Goal: Navigation & Orientation: Understand site structure

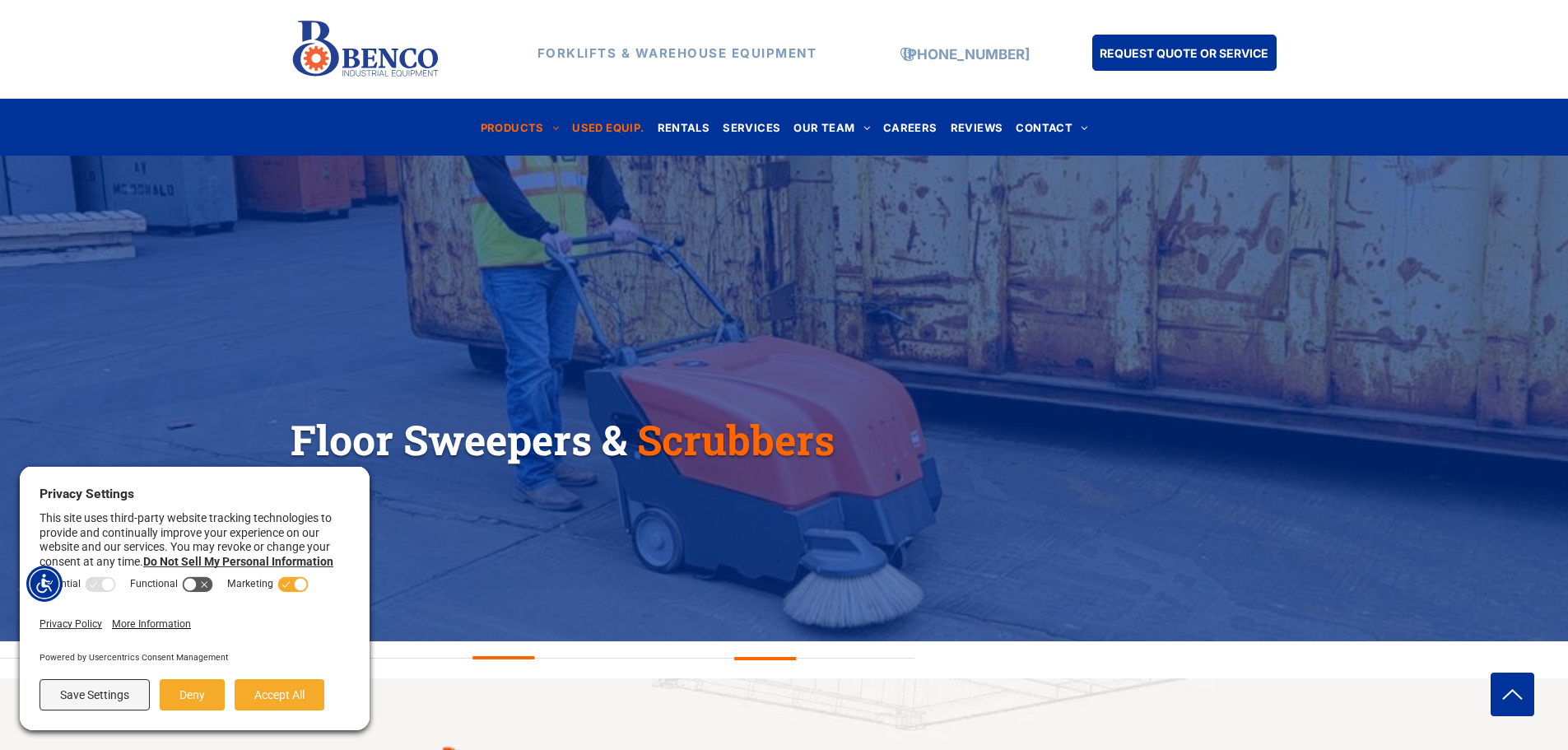
click at [593, 127] on span "USED EQUIP." at bounding box center [607, 127] width 71 height 22
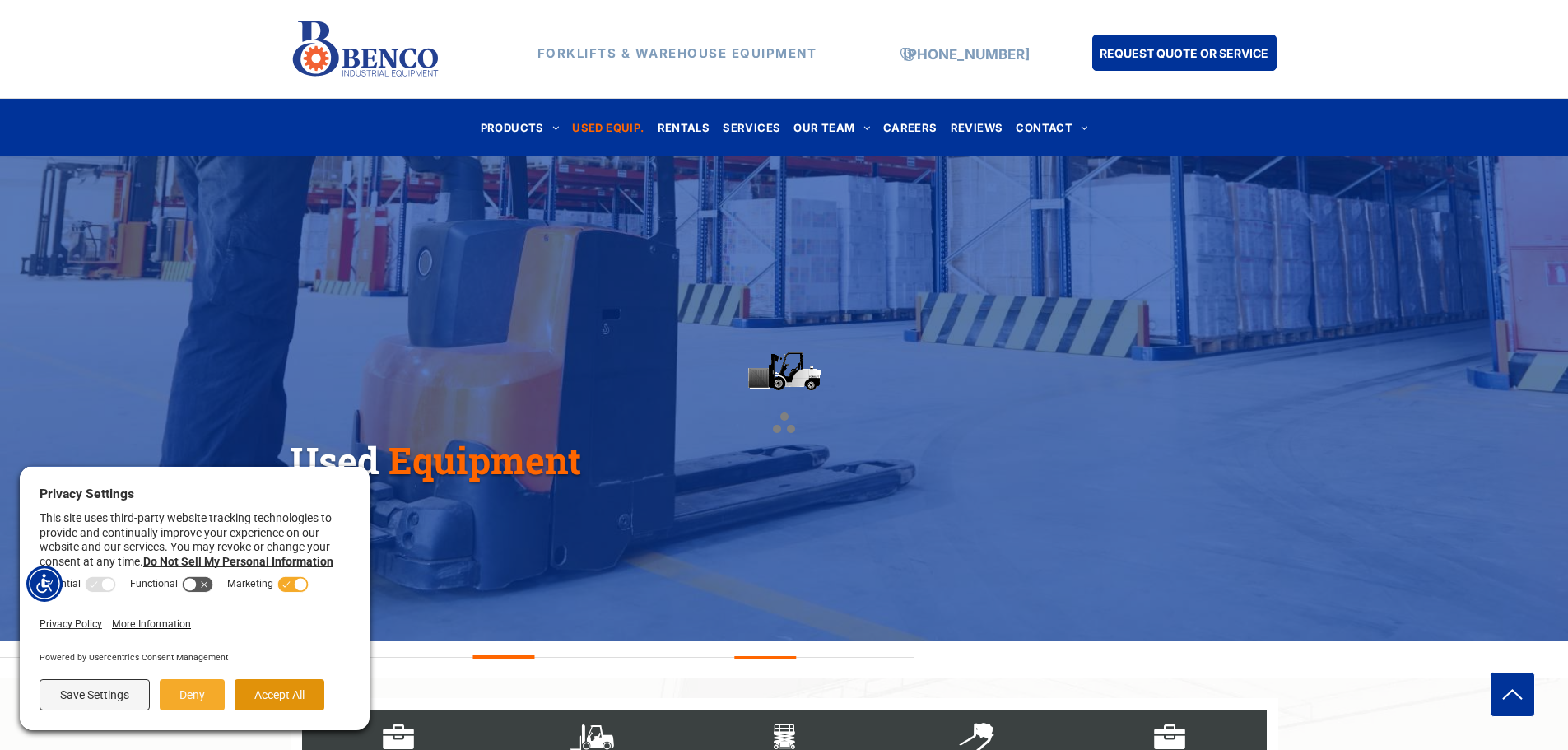
click at [289, 701] on button "Accept All" at bounding box center [279, 695] width 90 height 32
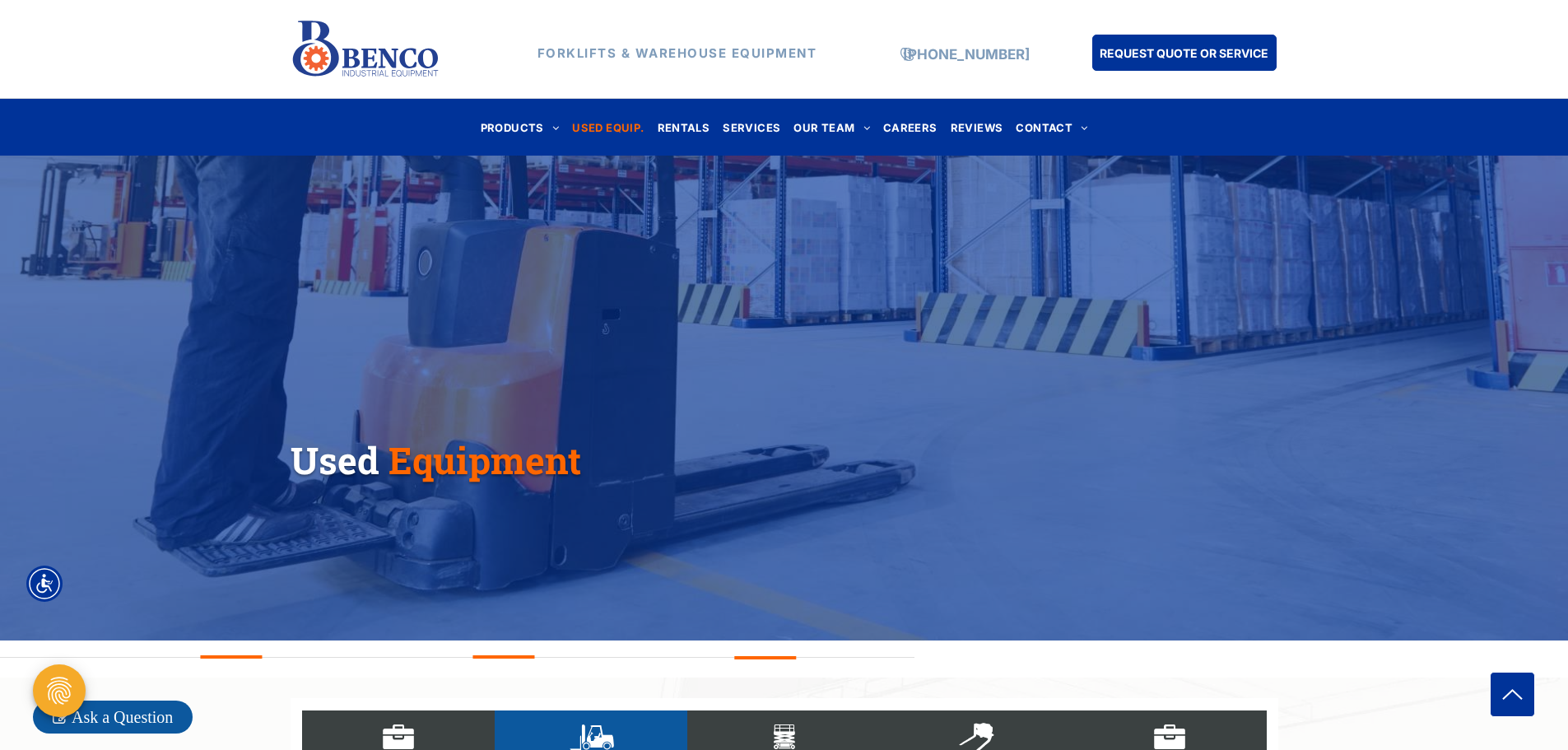
scroll to position [247, 0]
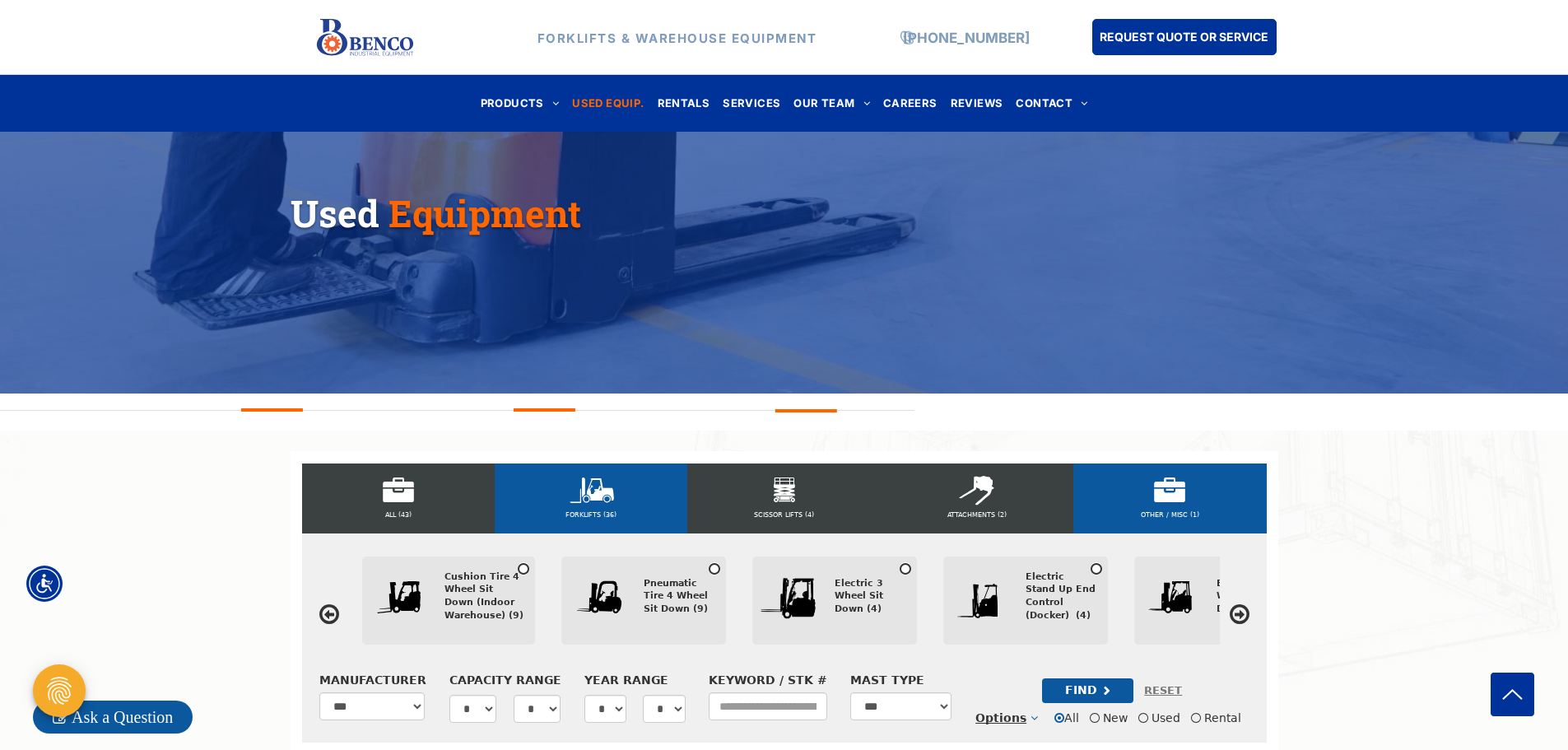
click at [1170, 502] on div "OTHER / MISC (1)" at bounding box center [1169, 498] width 193 height 70
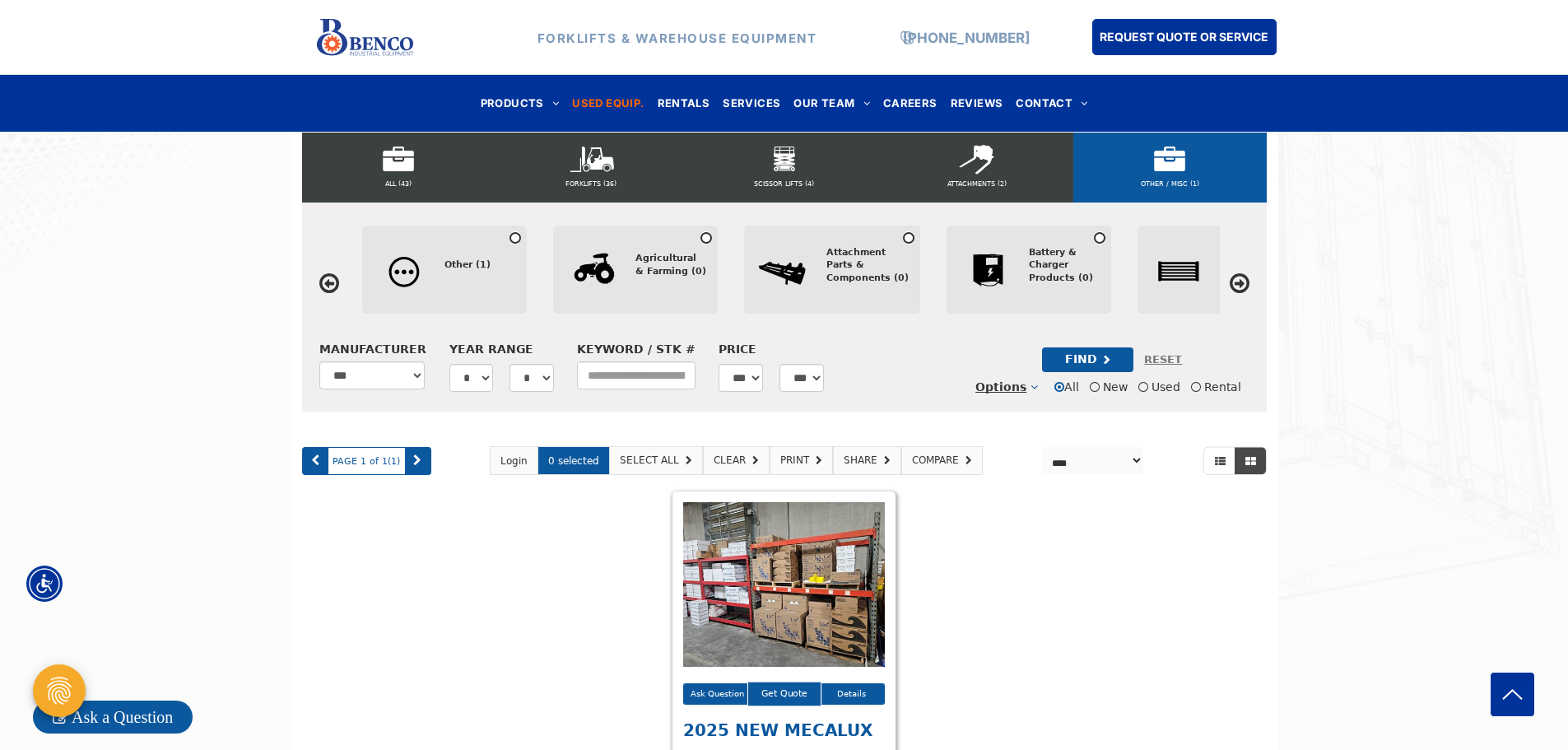
scroll to position [658, 0]
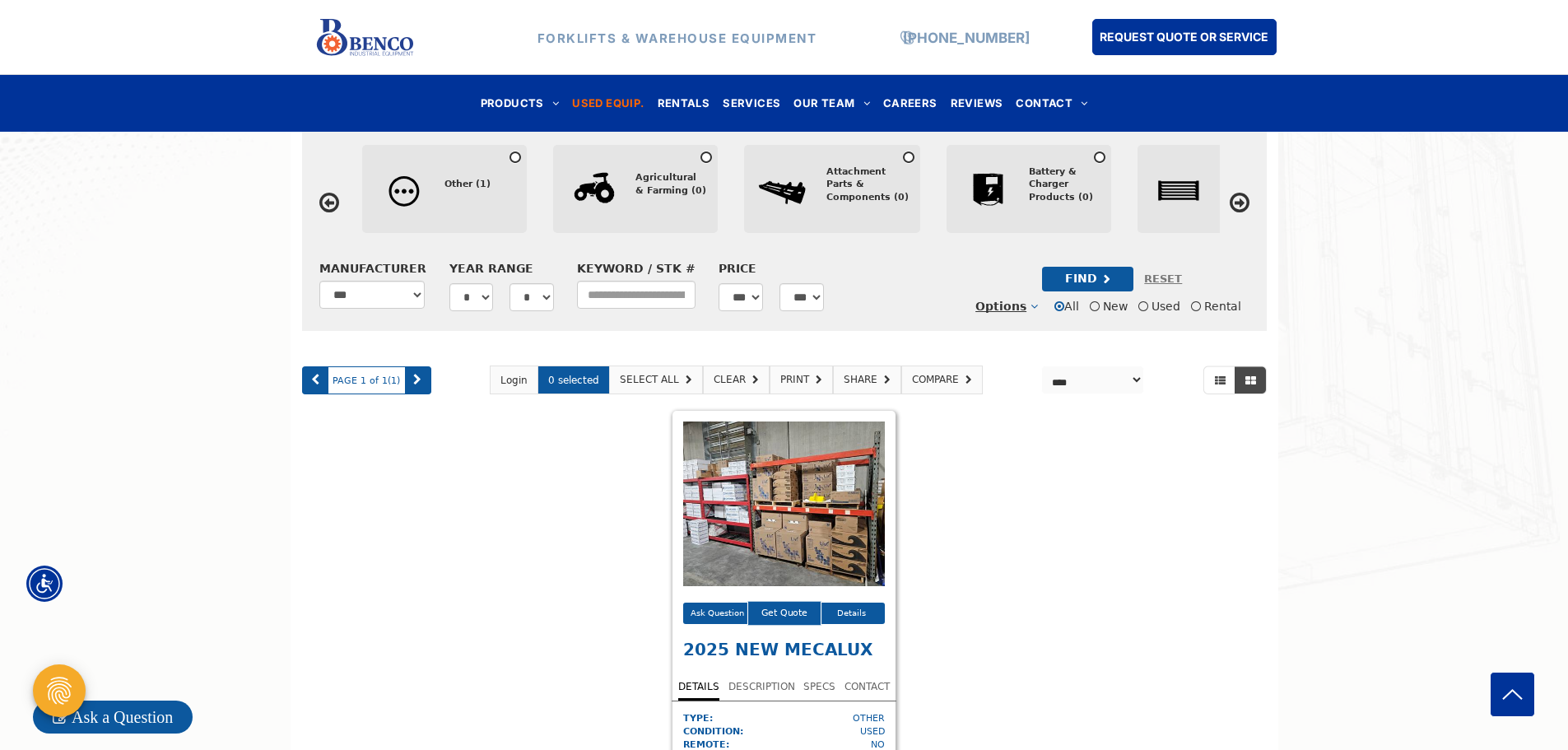
click at [1243, 197] on icon at bounding box center [1239, 203] width 19 height 23
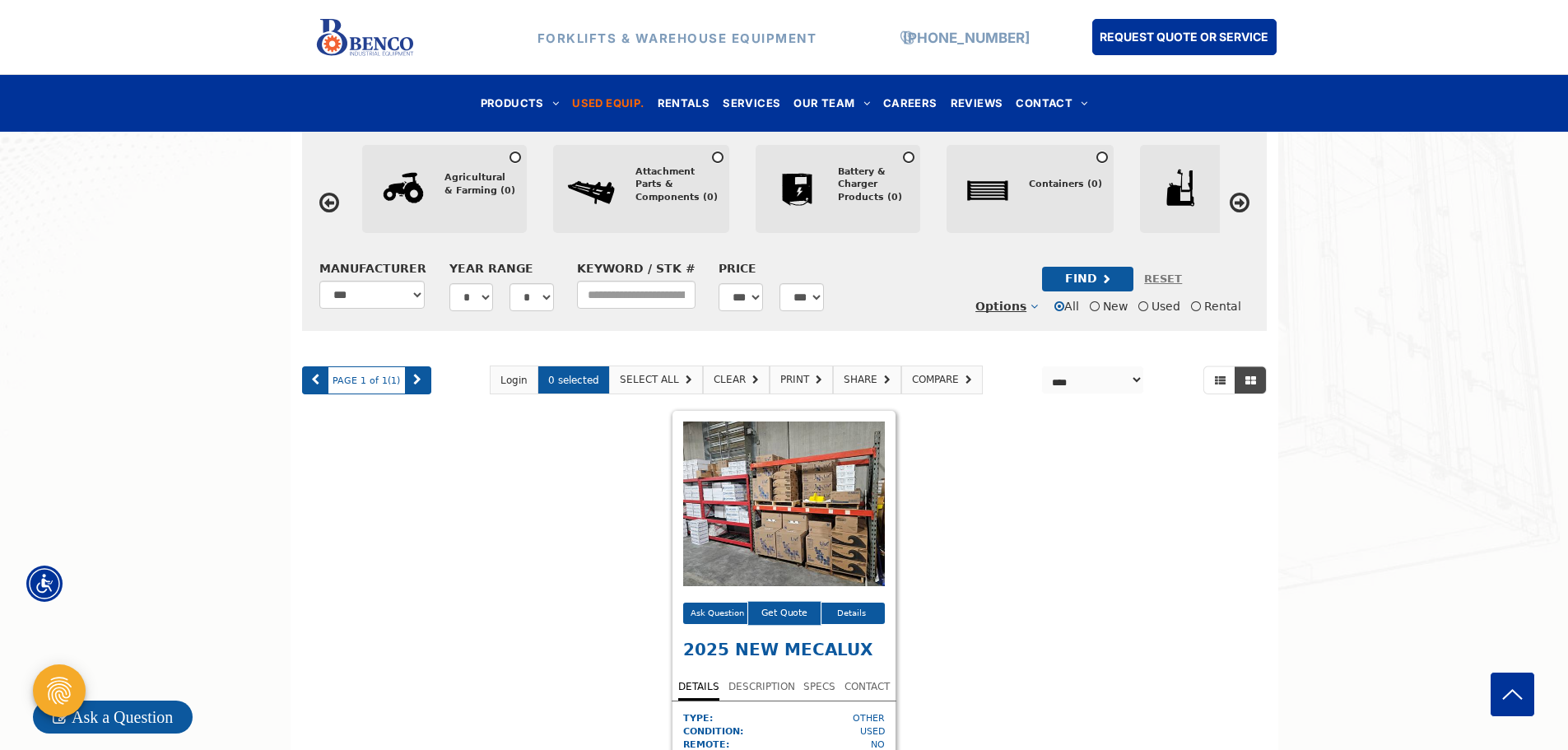
click at [1243, 197] on icon at bounding box center [1239, 203] width 19 height 23
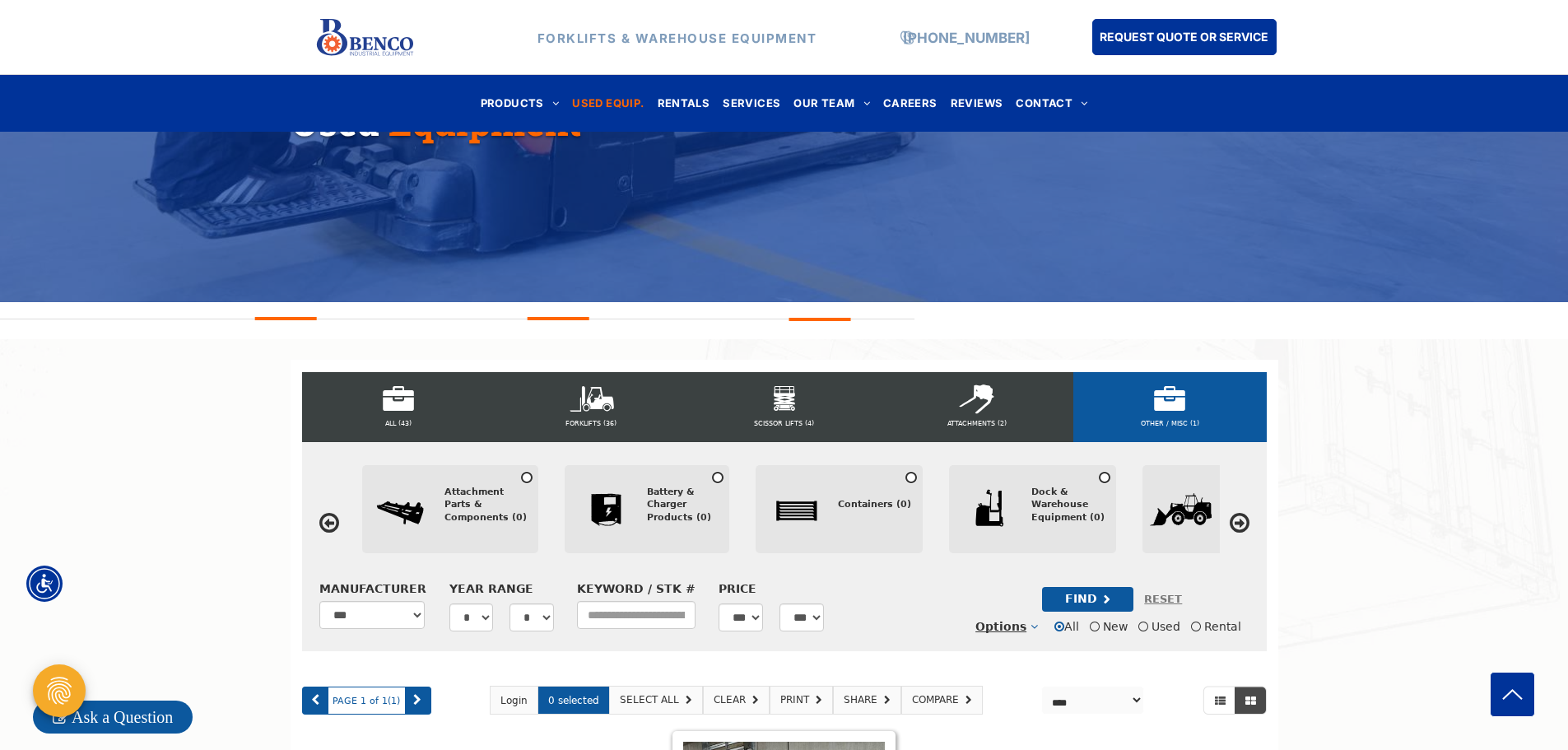
scroll to position [330, 0]
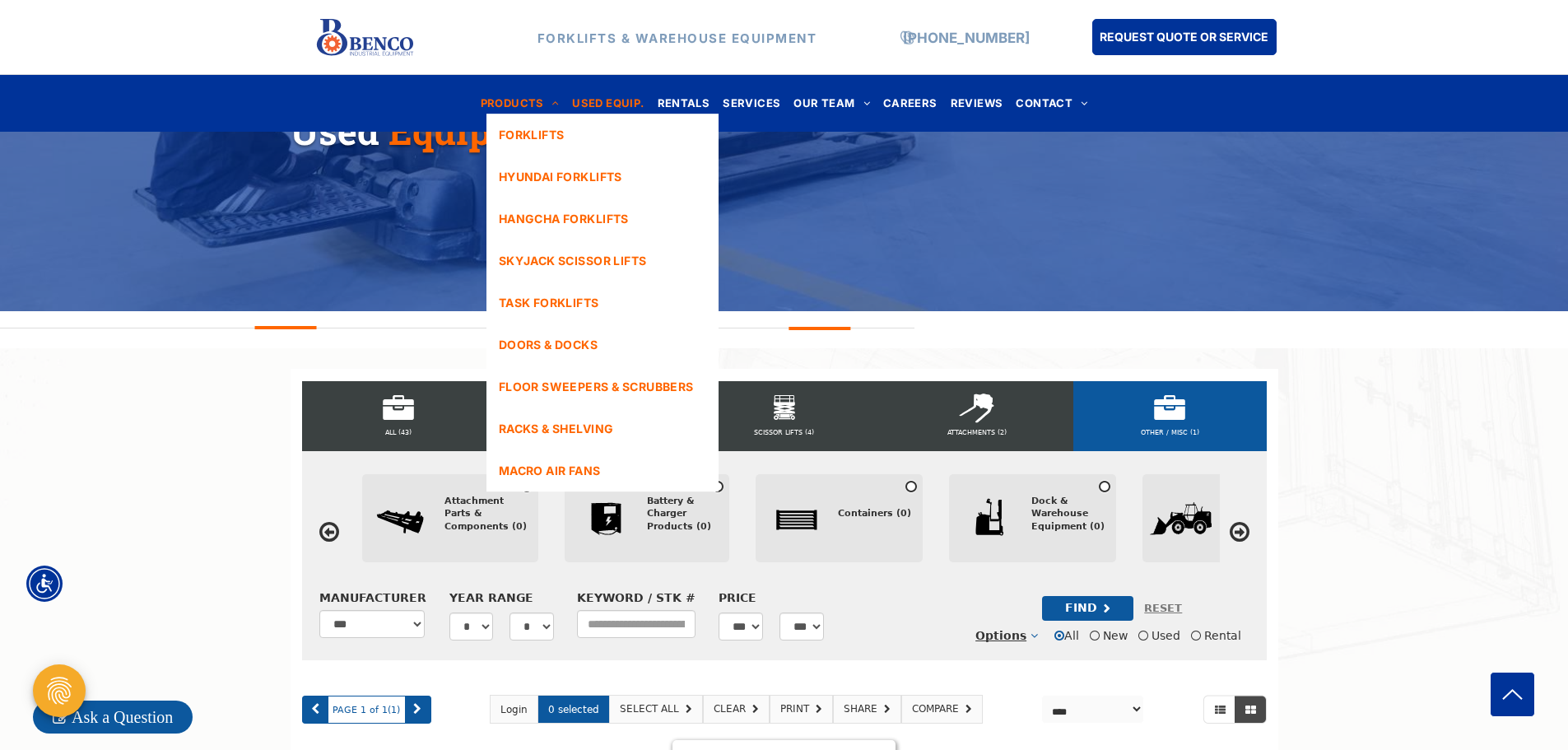
click at [544, 103] on span "PRODUCTS" at bounding box center [521, 103] width 79 height 22
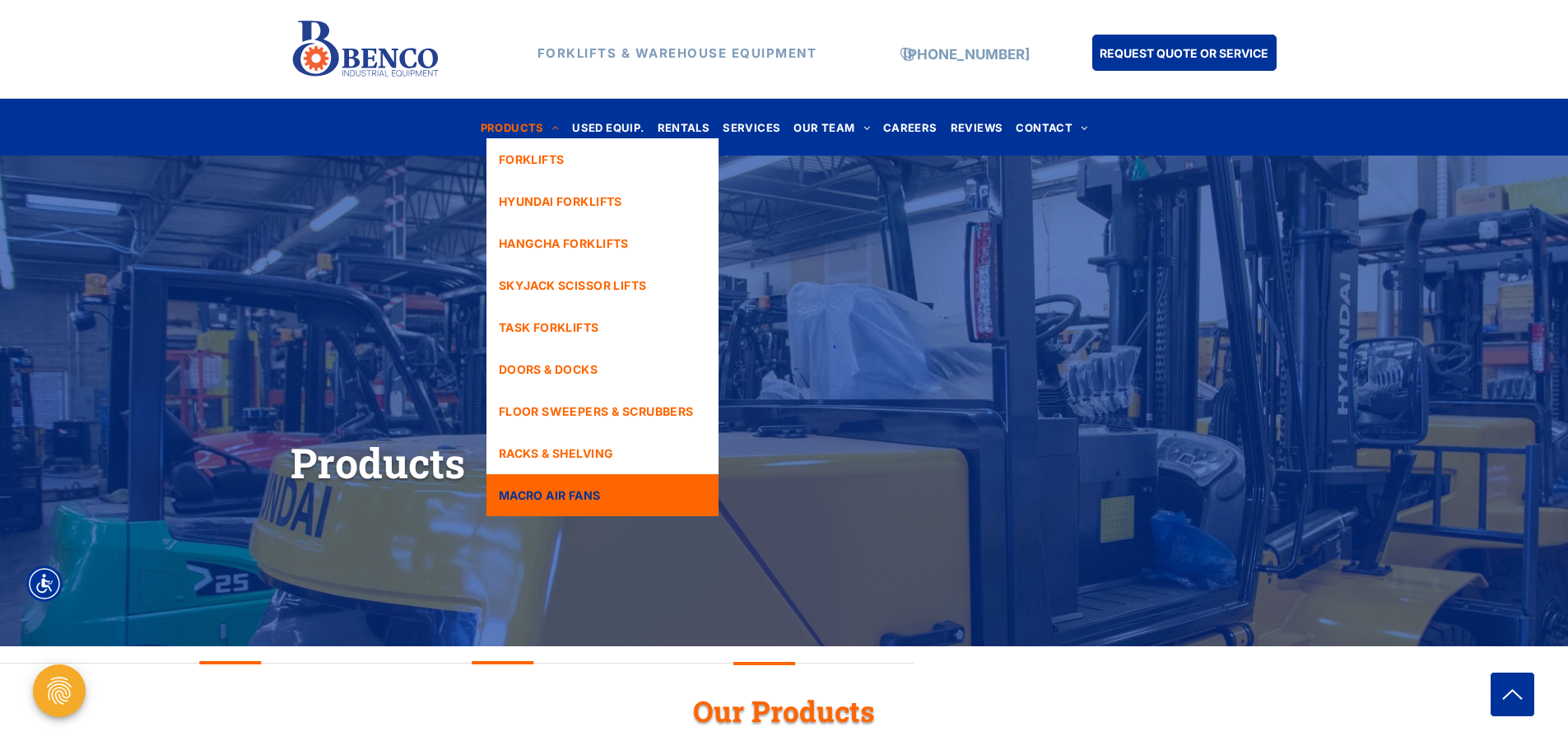
click at [579, 501] on span "MACRO AIR FANS" at bounding box center [550, 495] width 102 height 18
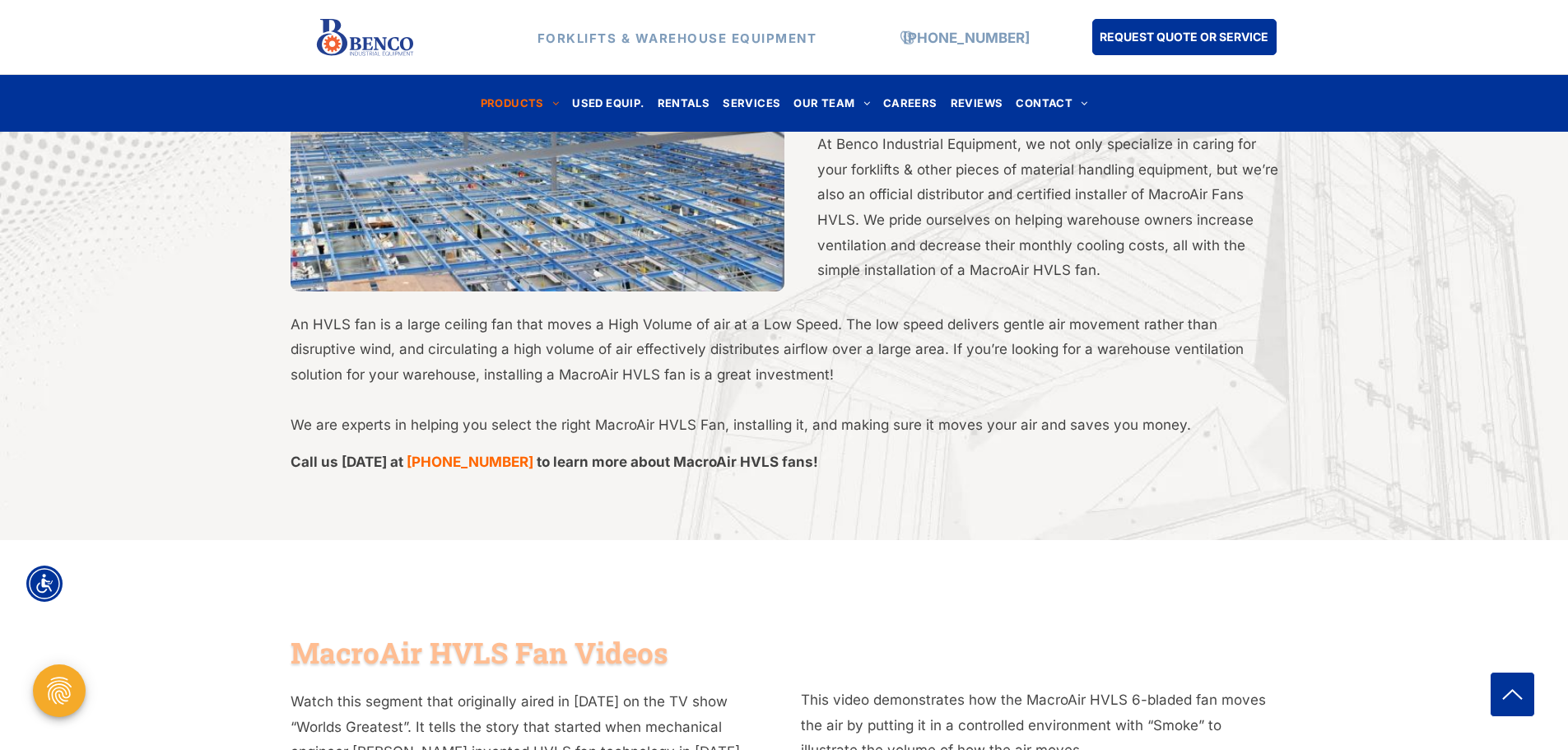
scroll to position [412, 0]
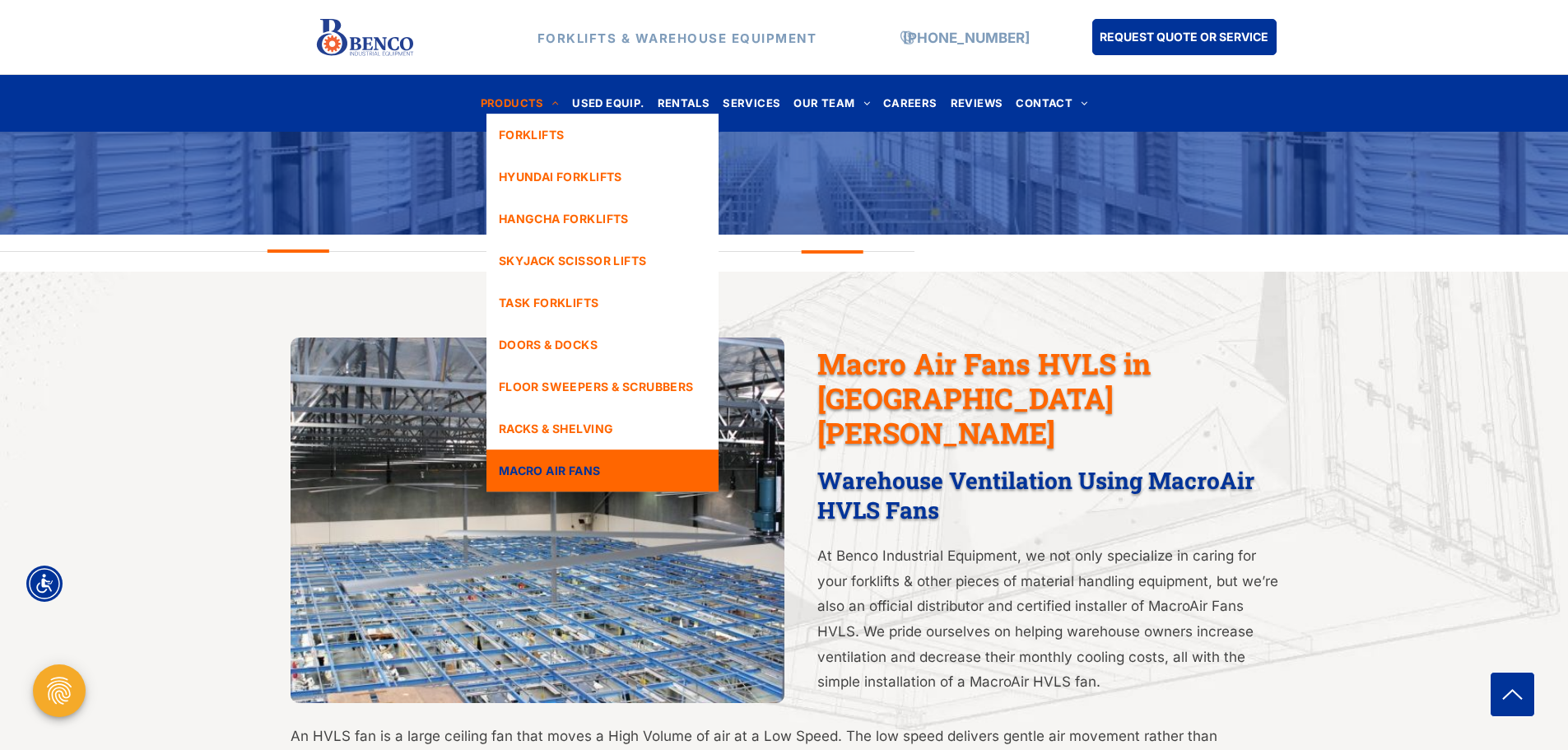
click at [503, 104] on span "PRODUCTS" at bounding box center [521, 103] width 79 height 22
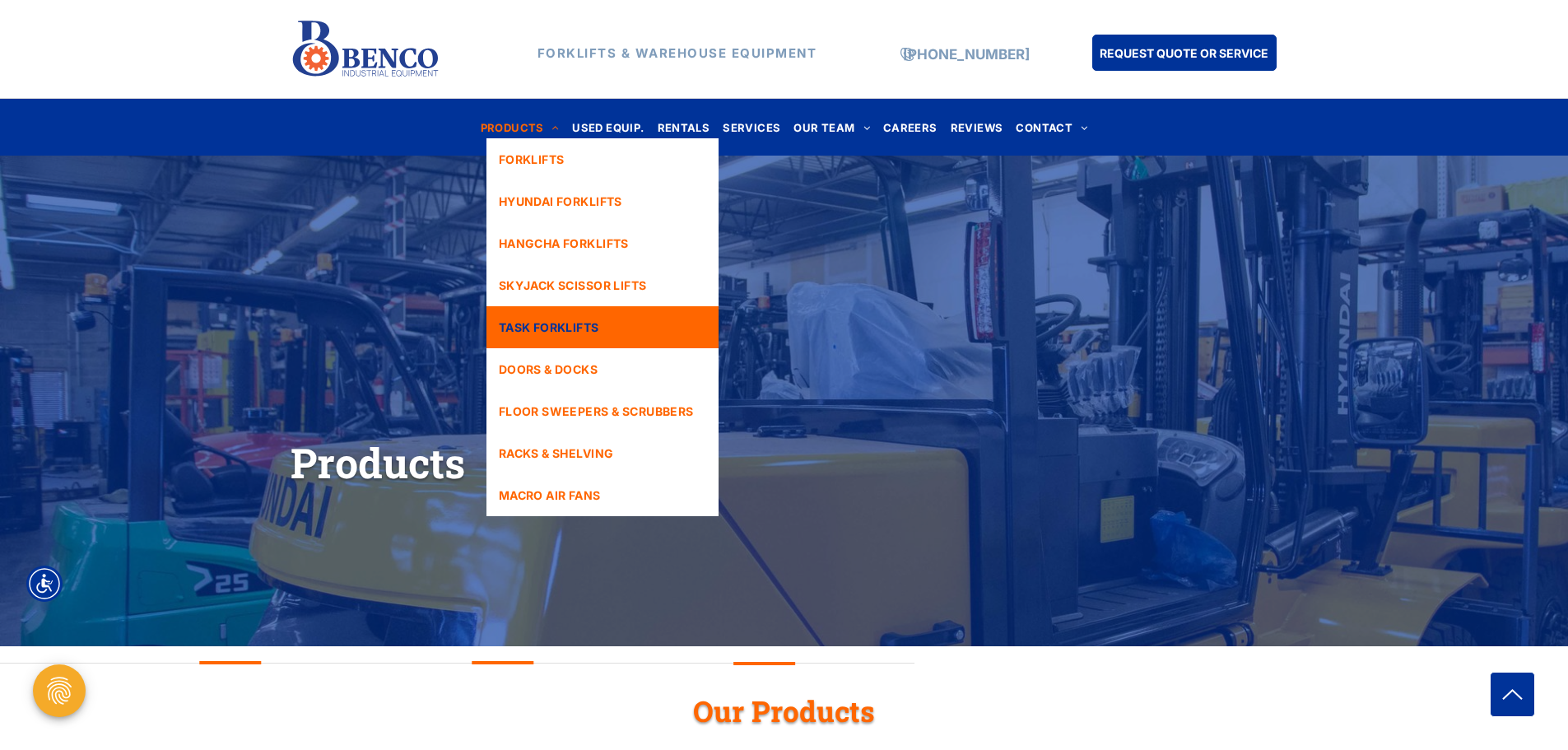
click at [558, 325] on span "TASK FORKLIFTS" at bounding box center [549, 328] width 100 height 18
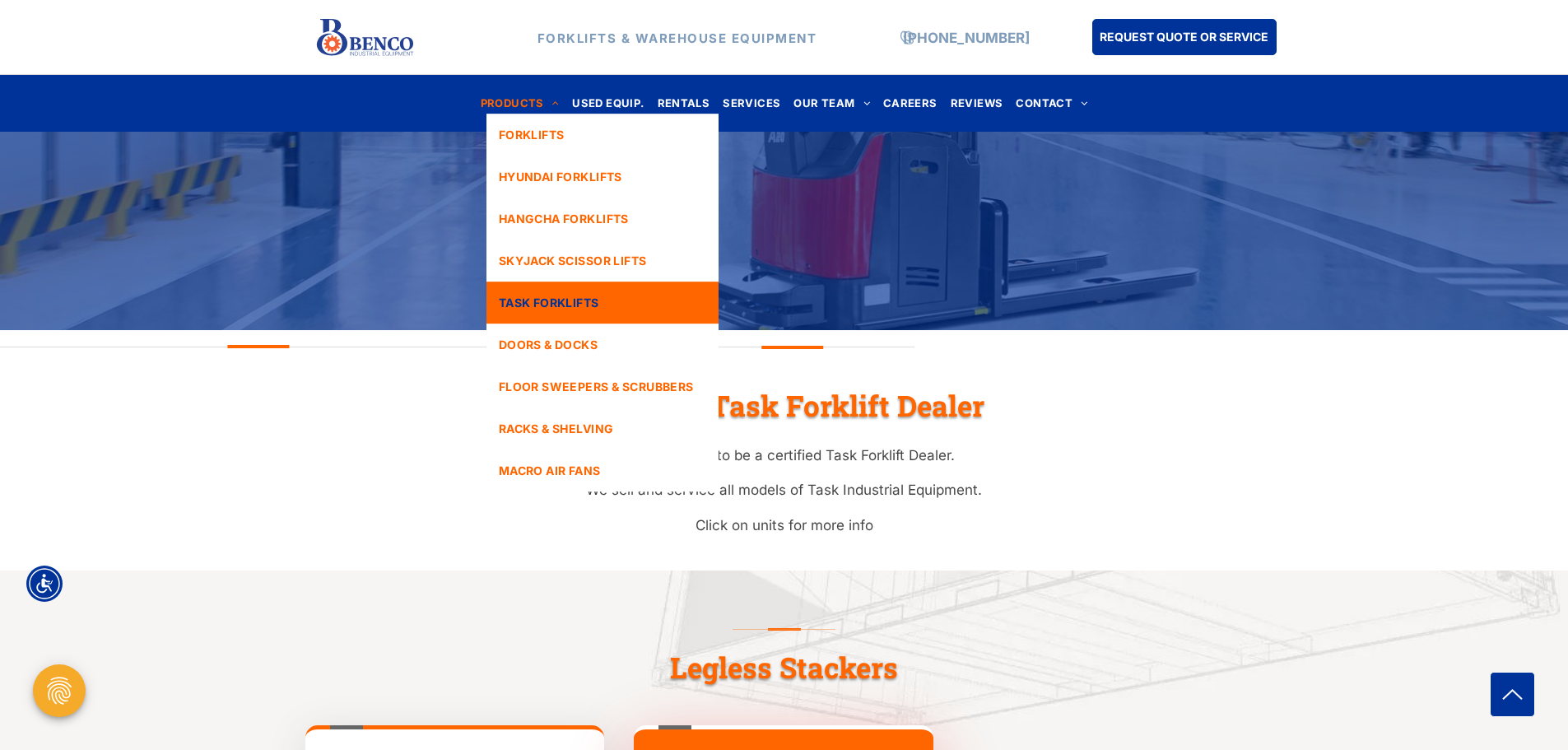
scroll to position [165, 0]
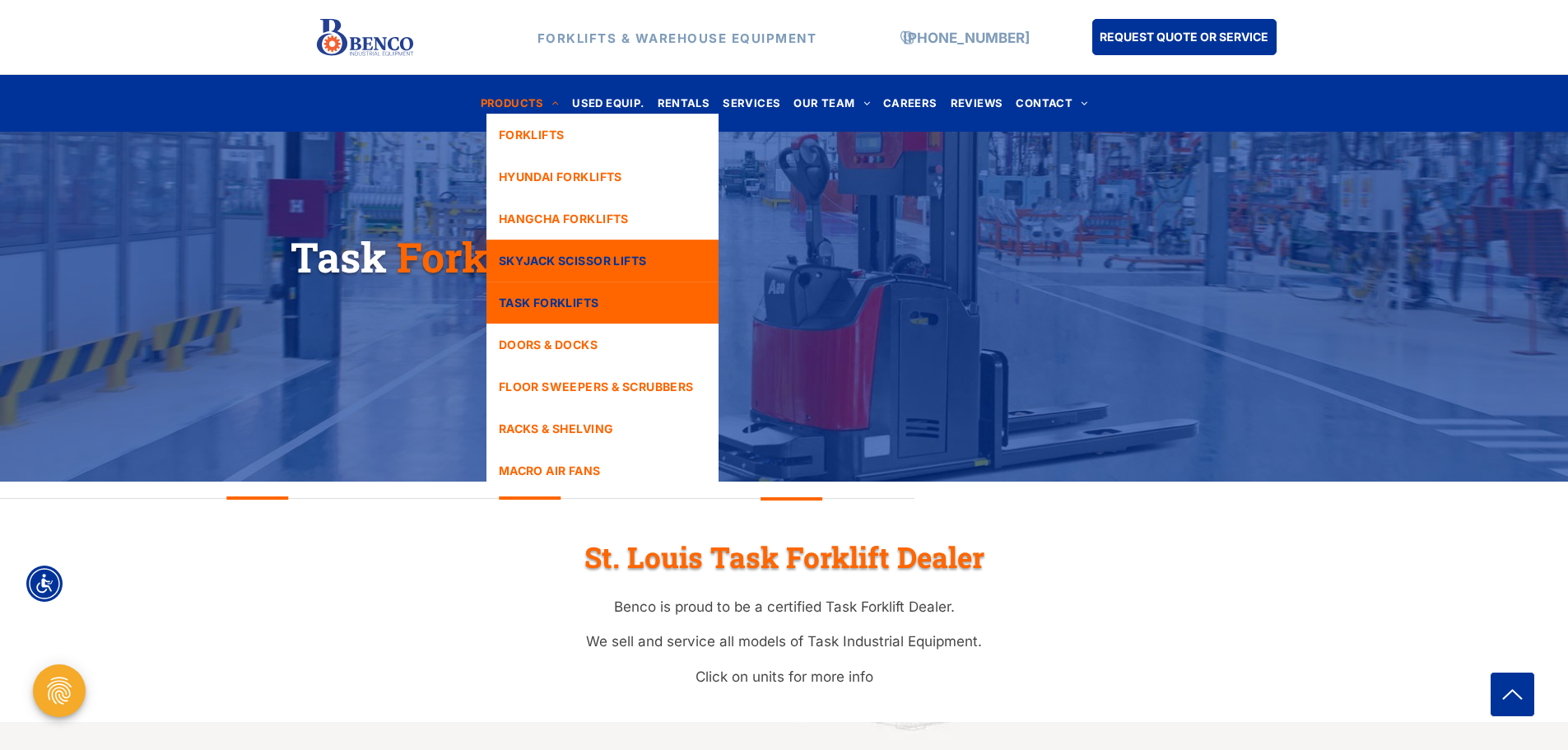
click at [524, 244] on link "SKYJACK SCISSOR LIFTS" at bounding box center [602, 261] width 232 height 42
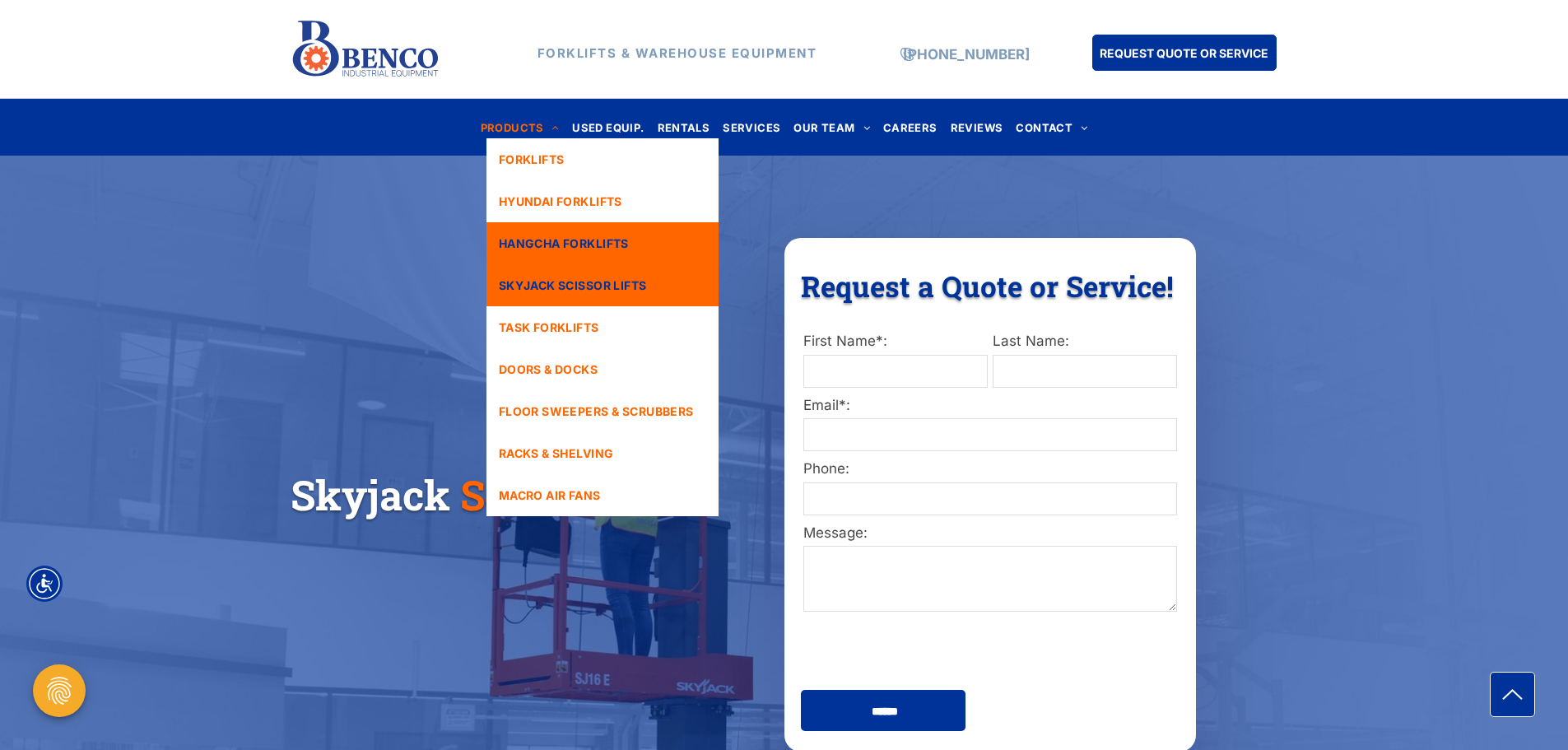
click at [526, 228] on link "HANGCHA FORKLIFTS" at bounding box center [602, 243] width 232 height 42
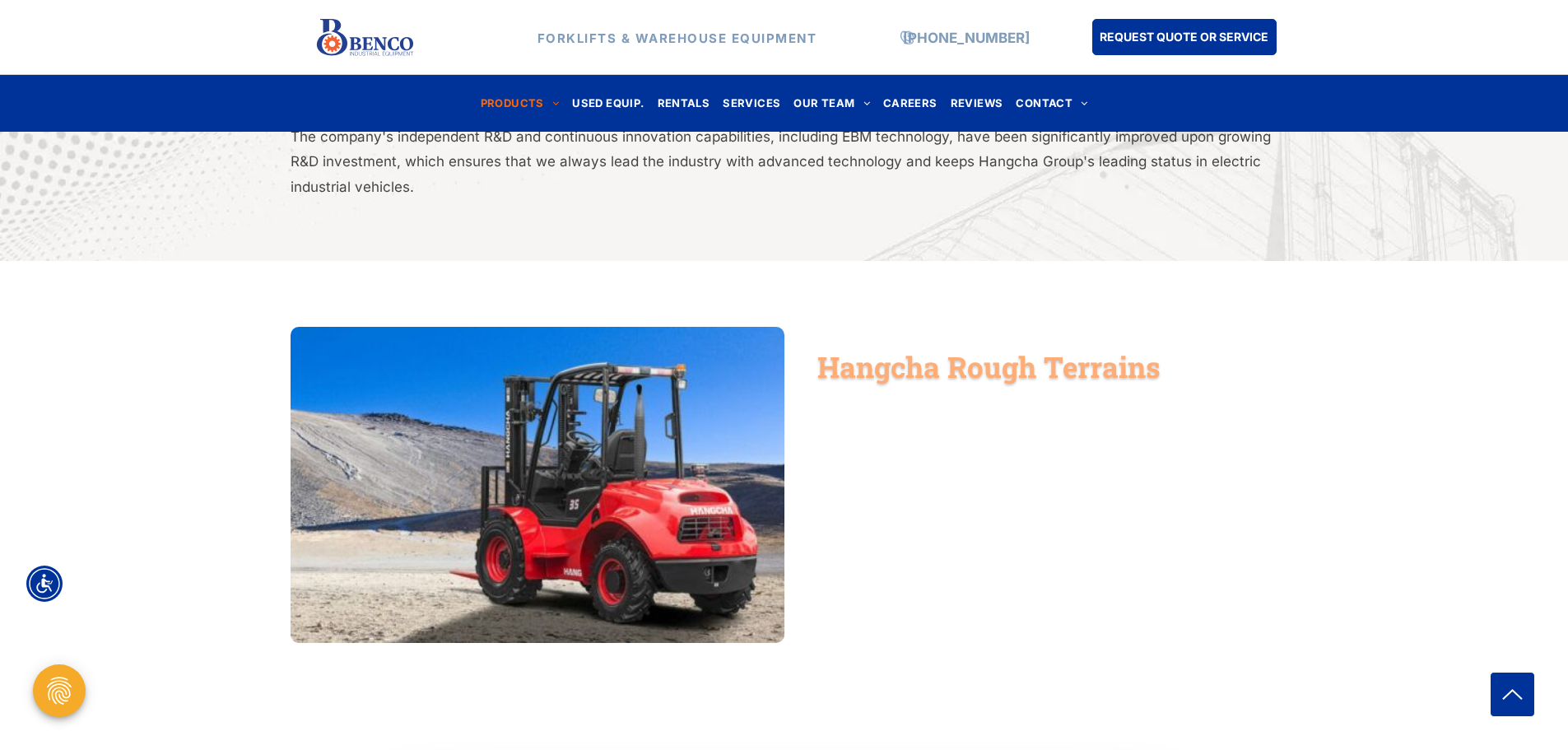
scroll to position [2141, 0]
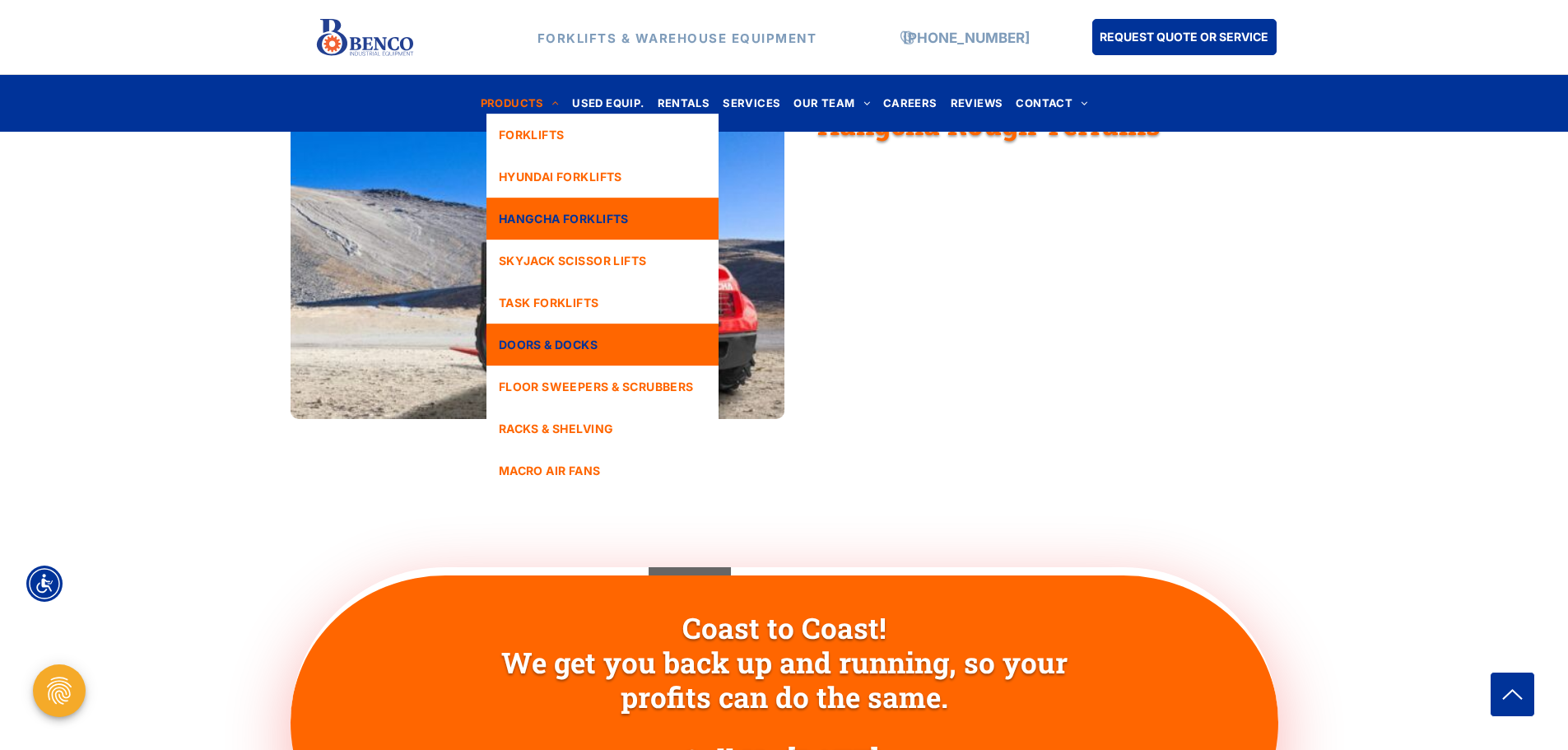
click at [541, 334] on link "DOORS & DOCKS" at bounding box center [602, 345] width 232 height 42
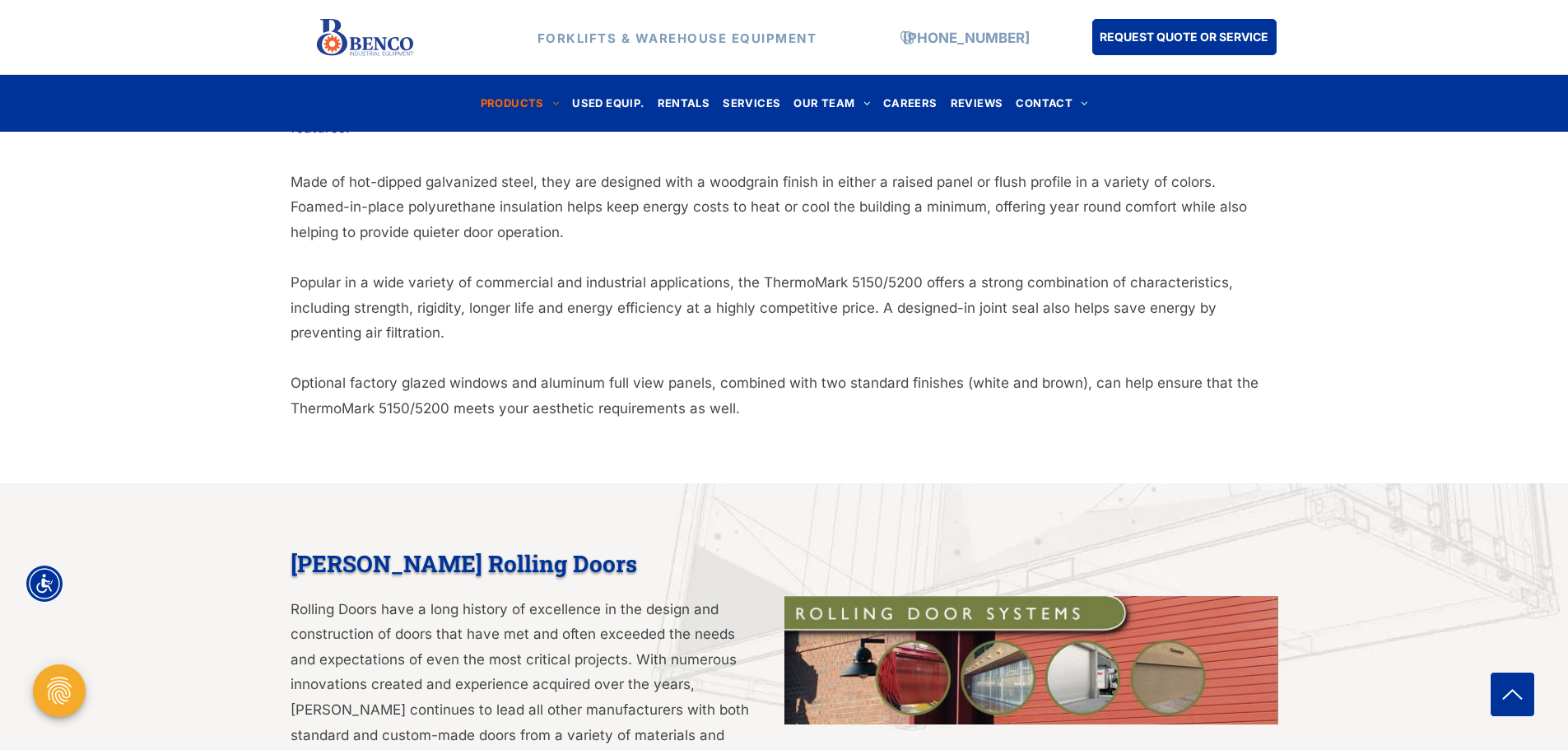
scroll to position [1811, 0]
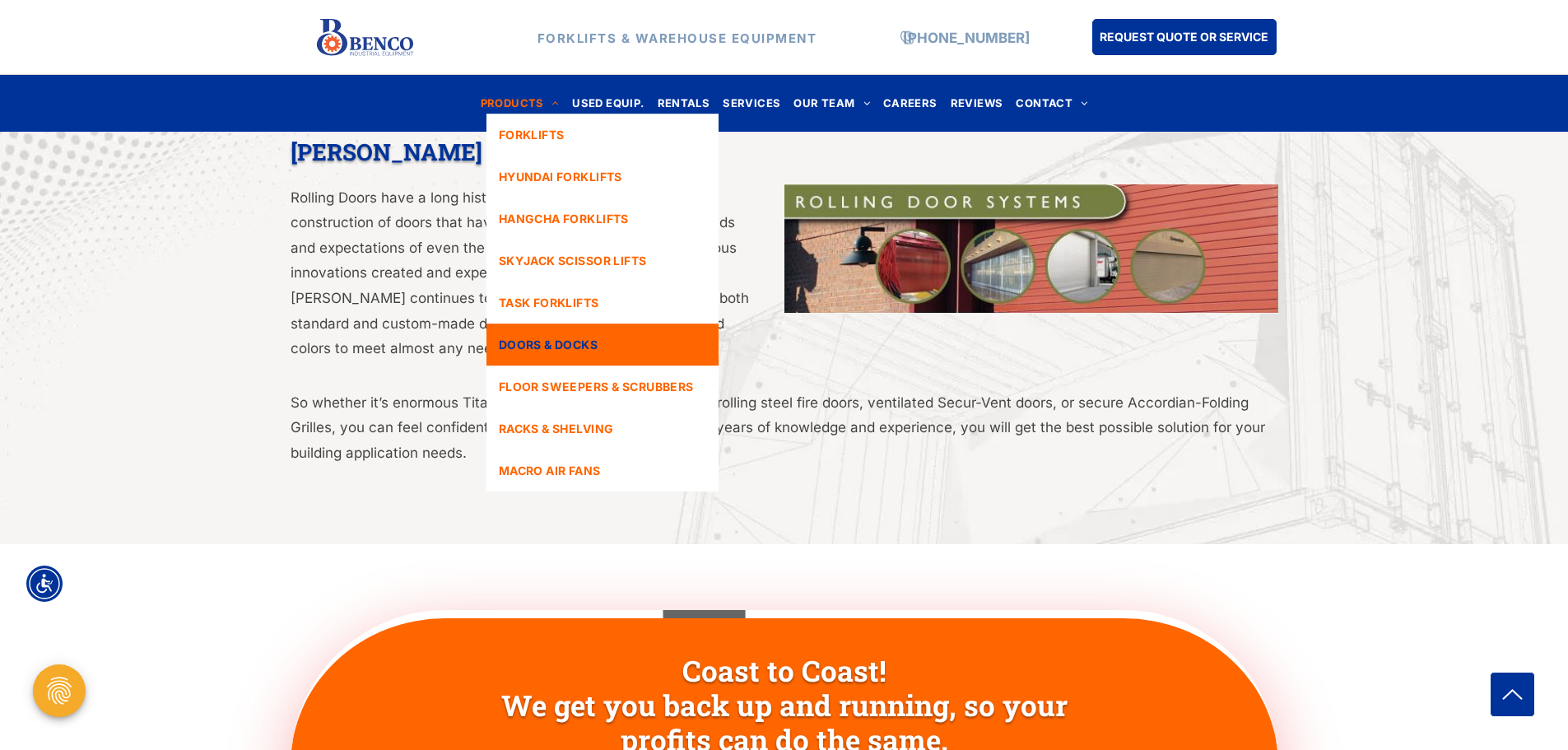
click at [541, 100] on span "PRODUCTS" at bounding box center [521, 103] width 79 height 22
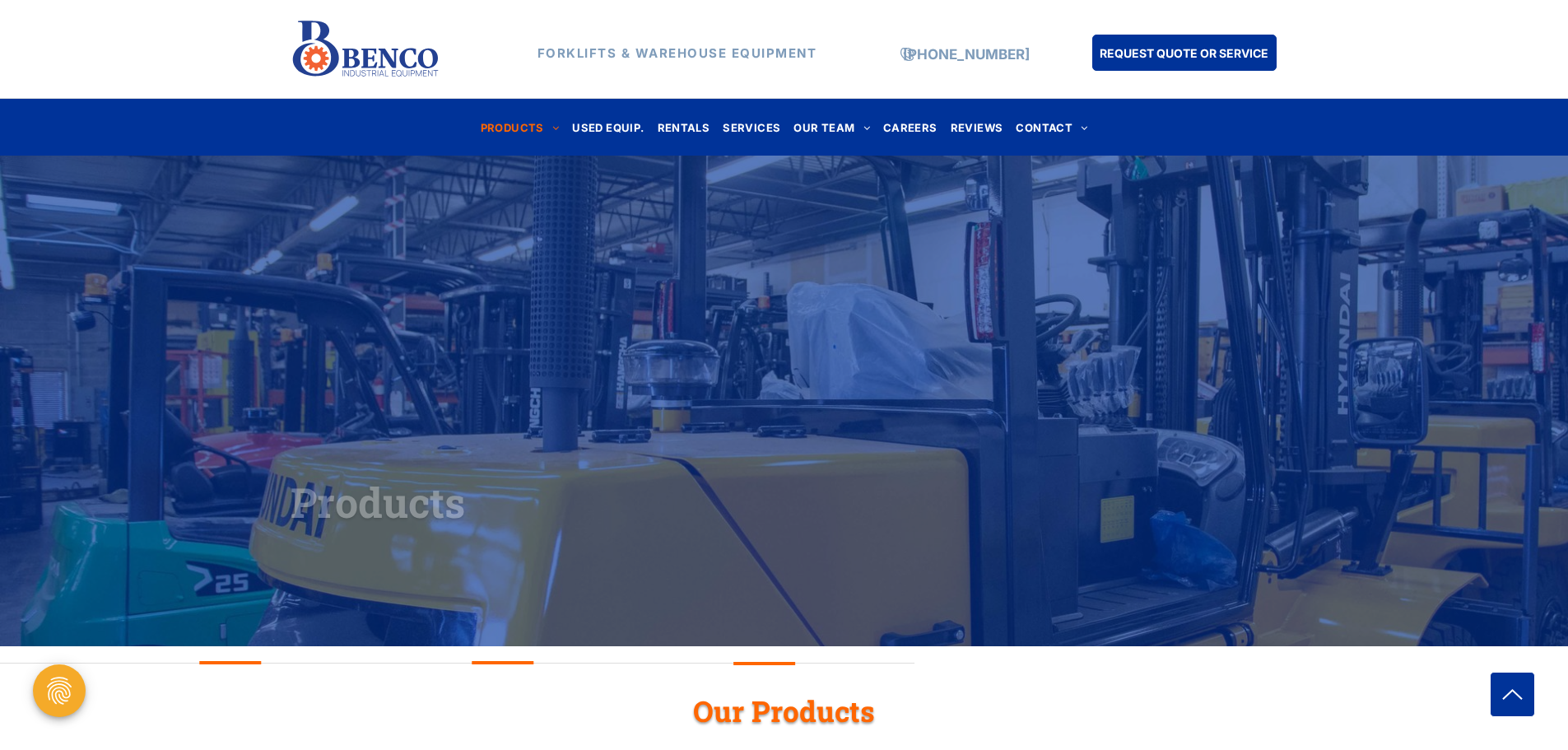
click at [536, 110] on nav "PRODUCTS FORKLIFTS HYUNDAI FORKLIFTS HANGCHA FORKLIFTS SKYJACK SCISSOR LIFTS TA…" at bounding box center [784, 126] width 966 height 36
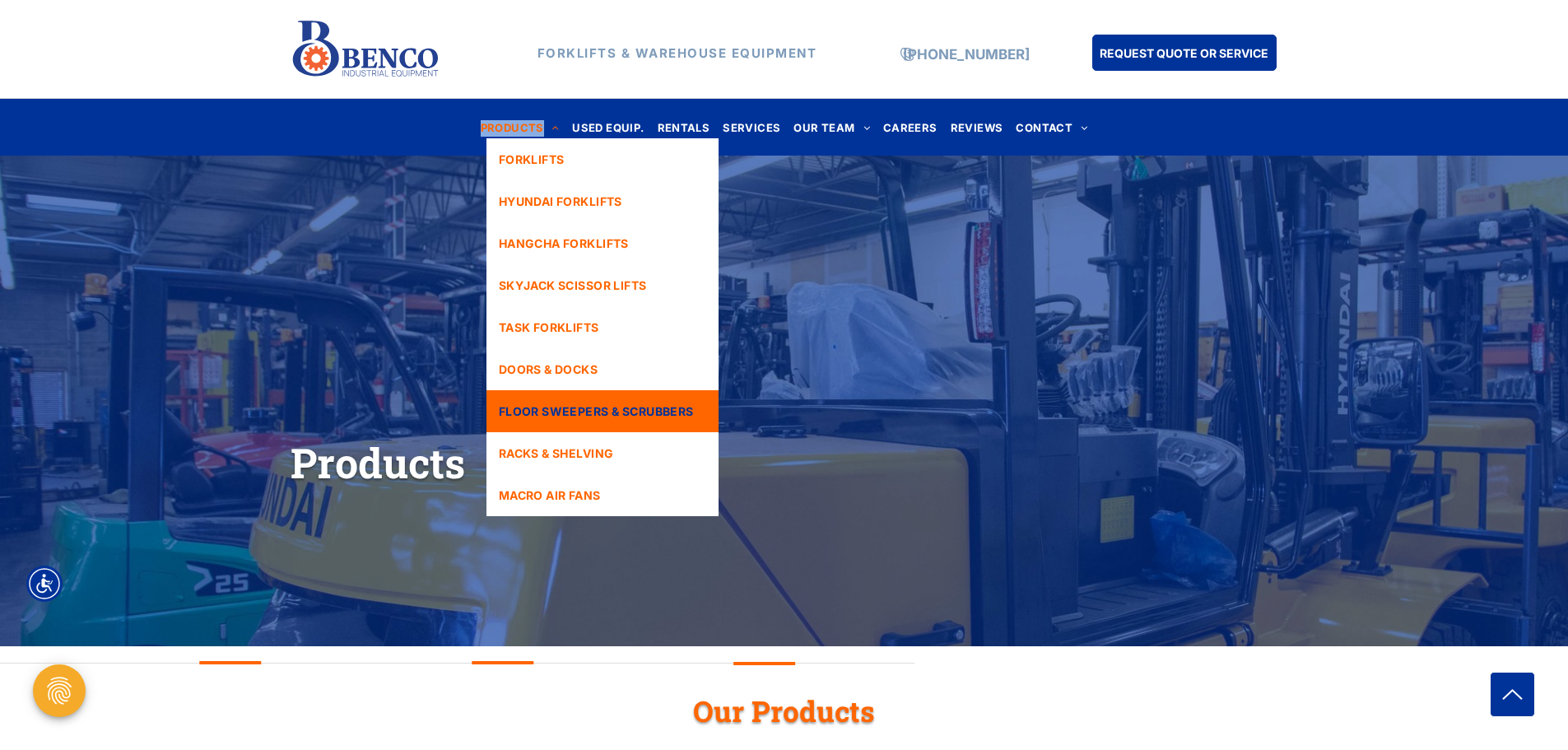
click at [551, 420] on link "FLOOR SWEEPERS & SCRUBBERS" at bounding box center [602, 412] width 232 height 42
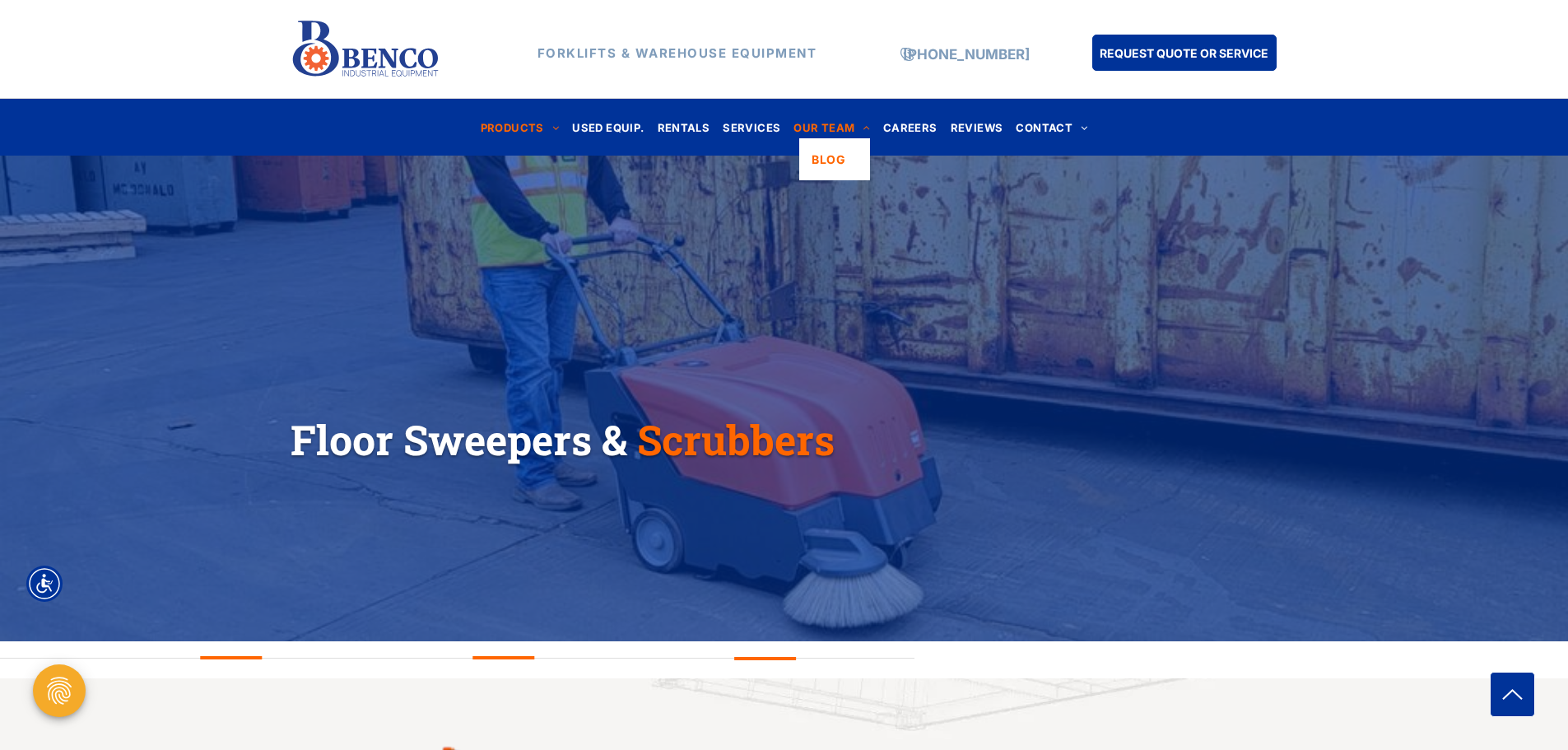
click at [837, 133] on span "OUR TEAM" at bounding box center [832, 127] width 77 height 22
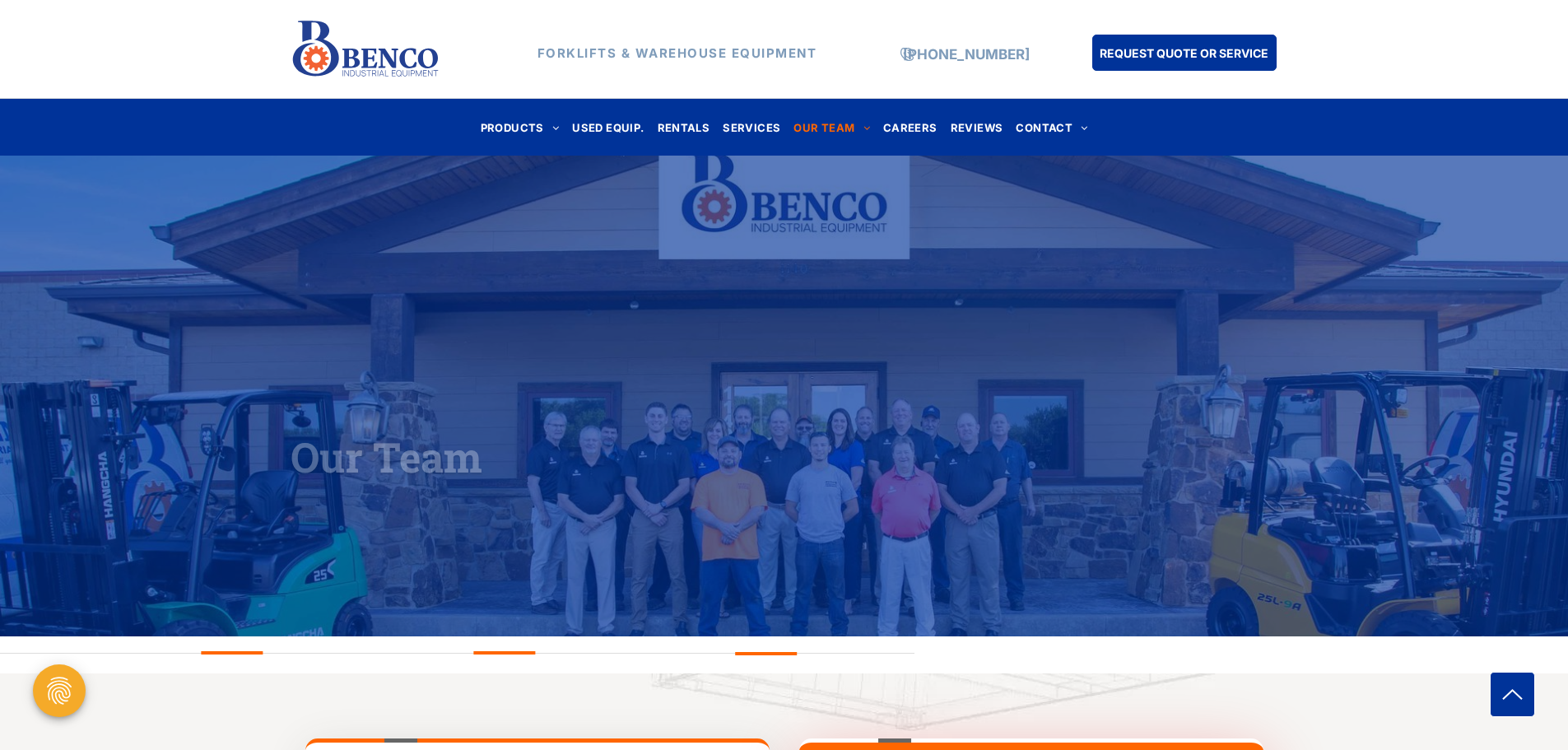
click at [761, 128] on span "SERVICES" at bounding box center [751, 127] width 57 height 22
